Goal: Task Accomplishment & Management: Manage account settings

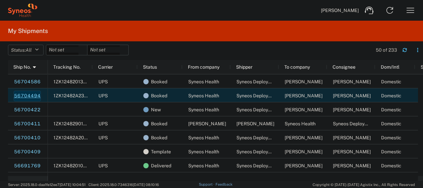
click at [24, 94] on link "56704494" at bounding box center [27, 95] width 27 height 11
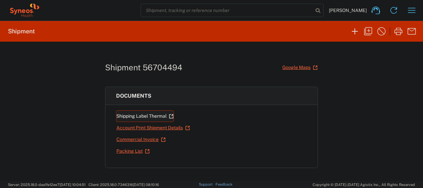
click at [135, 116] on link "Shipping Label Thermal" at bounding box center [145, 116] width 58 height 12
click at [156, 12] on input "search" at bounding box center [227, 10] width 172 height 13
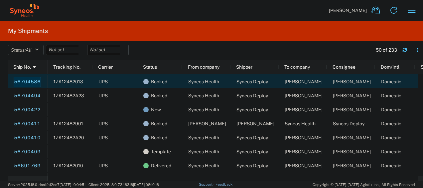
click at [29, 80] on link "56704586" at bounding box center [27, 81] width 27 height 11
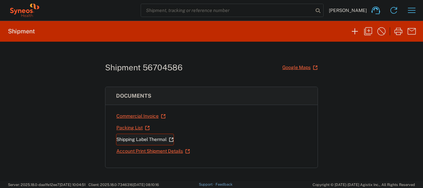
click at [138, 136] on link "Shipping Label Thermal" at bounding box center [145, 139] width 58 height 12
